Goal: Find specific page/section: Find specific page/section

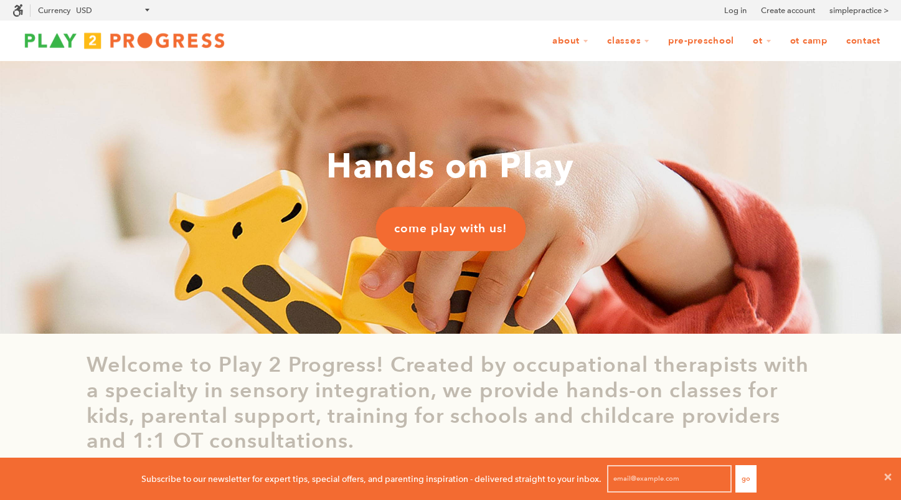
scroll to position [1, 1]
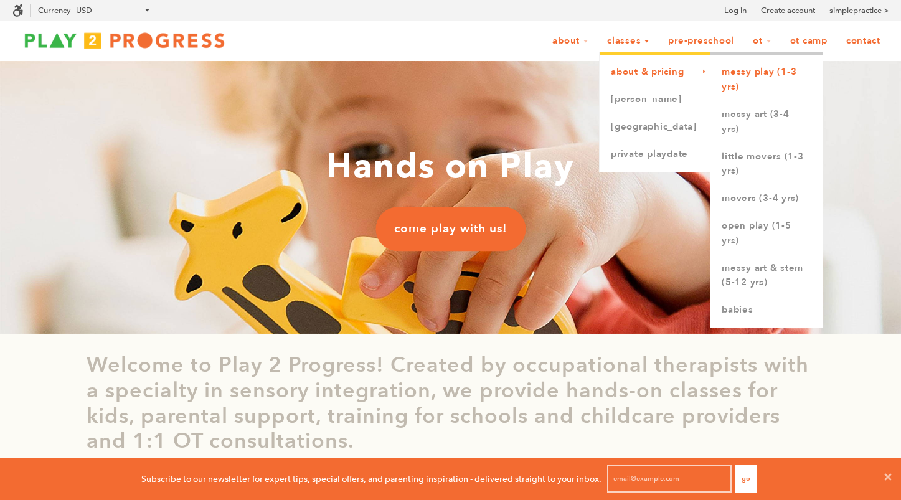
click at [728, 72] on link "Messy Play (1-3 yrs)" at bounding box center [766, 80] width 112 height 42
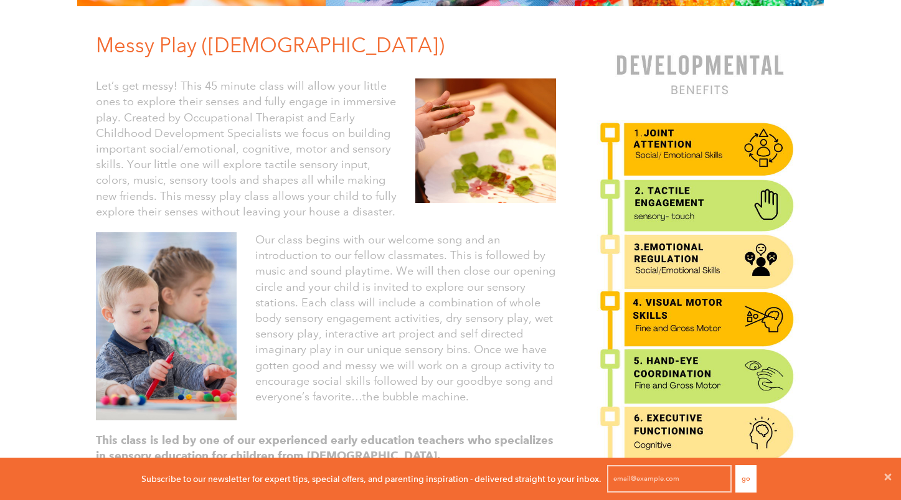
scroll to position [274, 0]
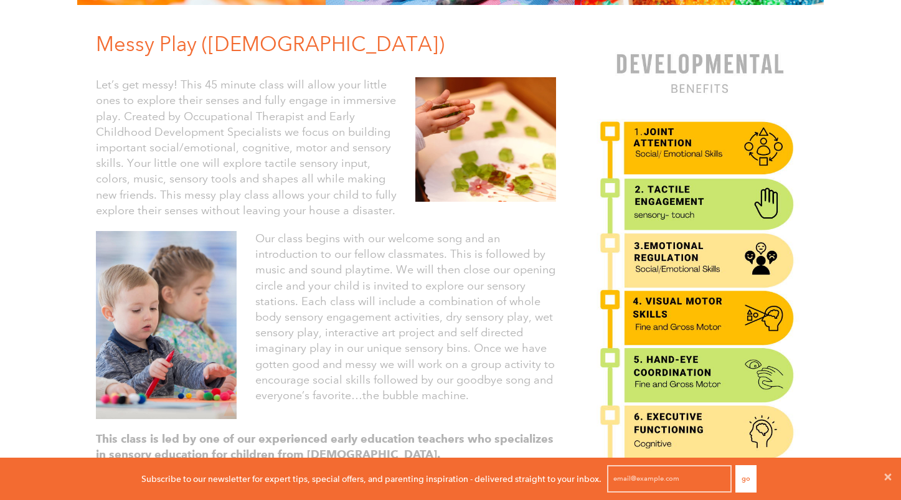
click at [306, 193] on p "Let’s get messy! This 45 minute class will allow your little ones to explore th…" at bounding box center [246, 147] width 301 height 141
click at [301, 171] on p "Let’s get messy! This 45 minute class will allow your little ones to explore th…" at bounding box center [246, 147] width 301 height 141
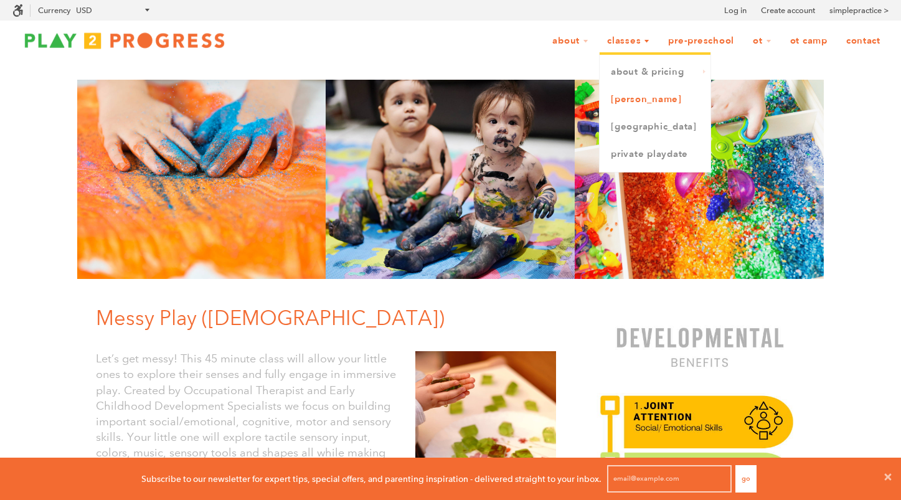
scroll to position [187, 0]
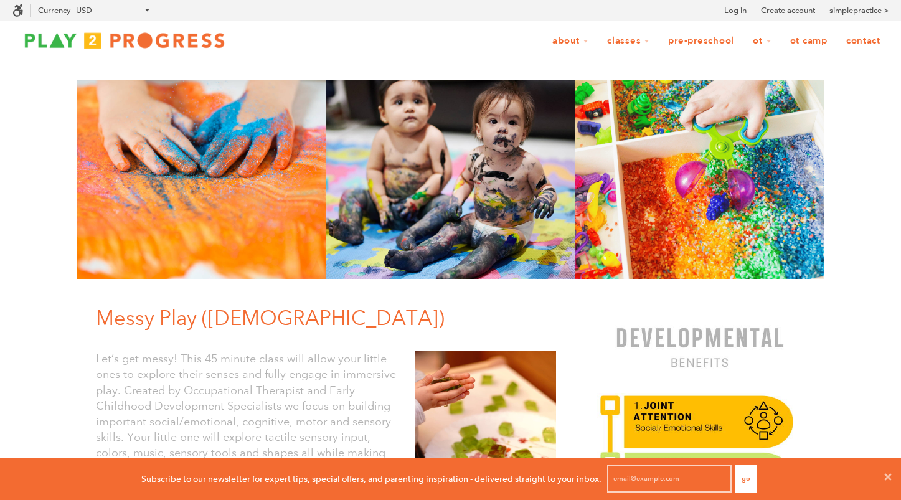
scroll to position [0, 0]
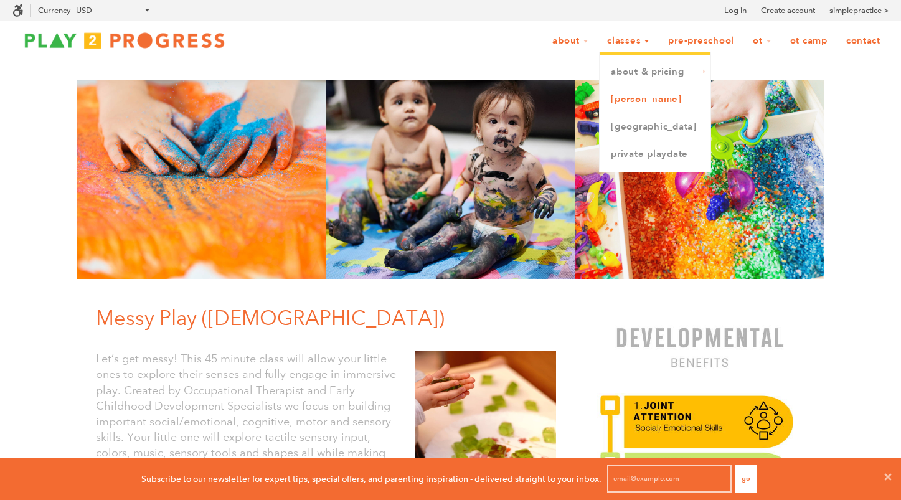
click at [625, 101] on link "[PERSON_NAME]" at bounding box center [654, 99] width 111 height 27
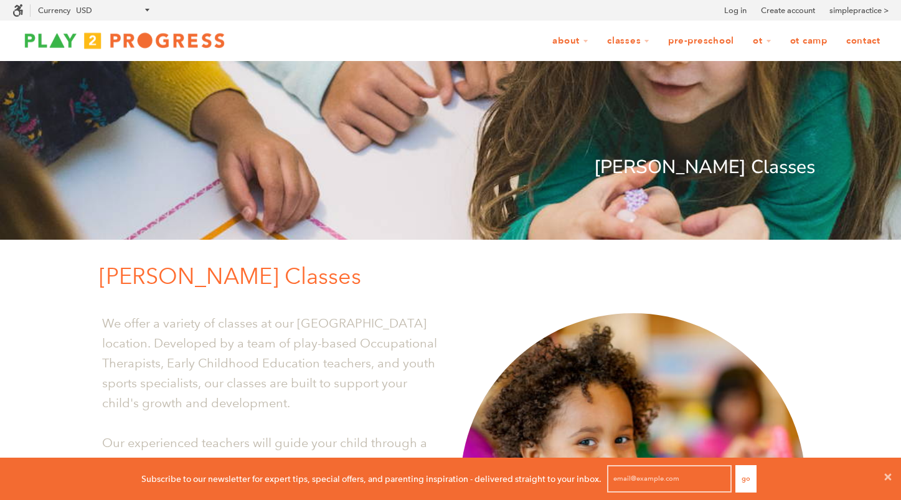
click at [860, 40] on link "Contact" at bounding box center [863, 41] width 50 height 24
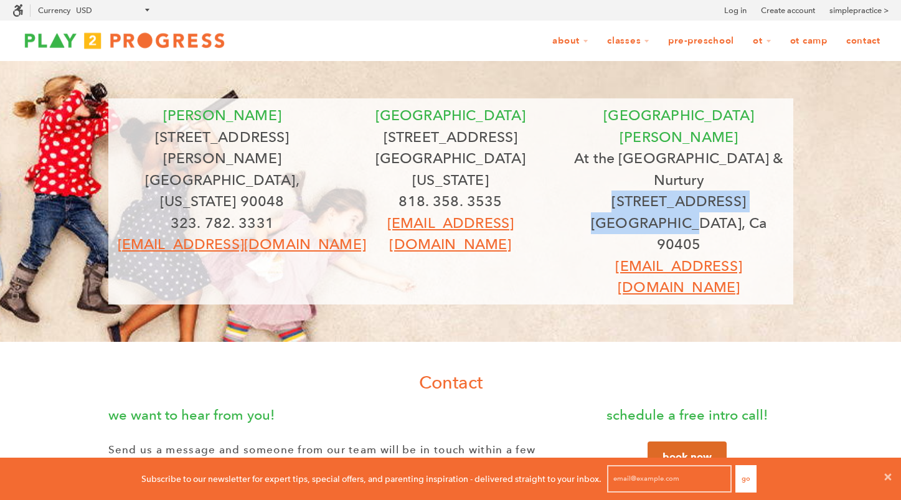
drag, startPoint x: 633, startPoint y: 156, endPoint x: 689, endPoint y: 179, distance: 60.0
click at [689, 179] on div "santa [PERSON_NAME] At the [GEOGRAPHIC_DATA] & Nurtury [STREET_ADDRESS] [EMAIL_…" at bounding box center [679, 202] width 210 height 194
copy div "[STREET_ADDRESS][PERSON_NAME]"
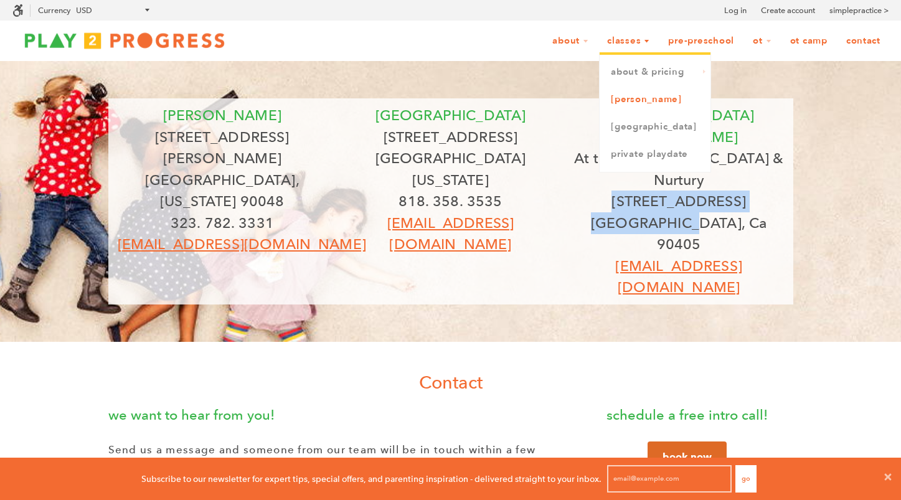
click at [626, 100] on link "[PERSON_NAME]" at bounding box center [654, 99] width 111 height 27
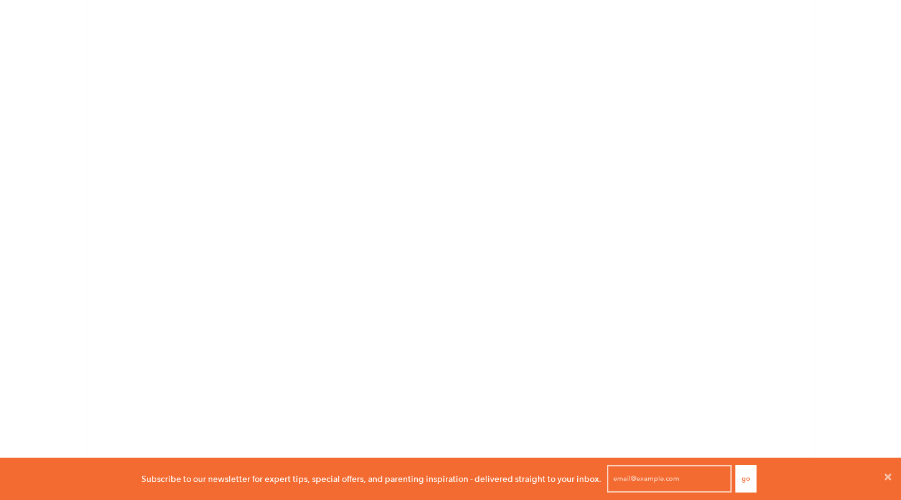
scroll to position [902, 0]
